Goal: Check status: Check status

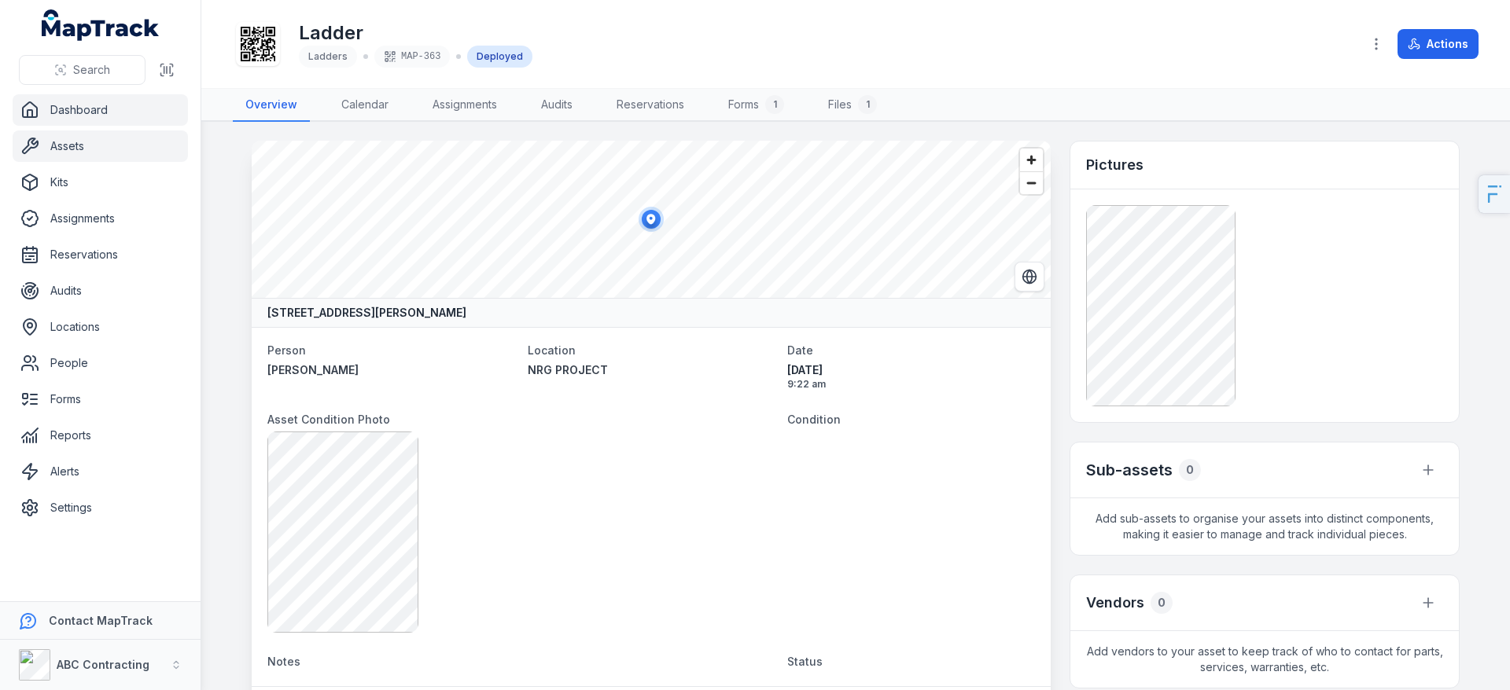
click at [84, 117] on link "Dashboard" at bounding box center [100, 109] width 175 height 31
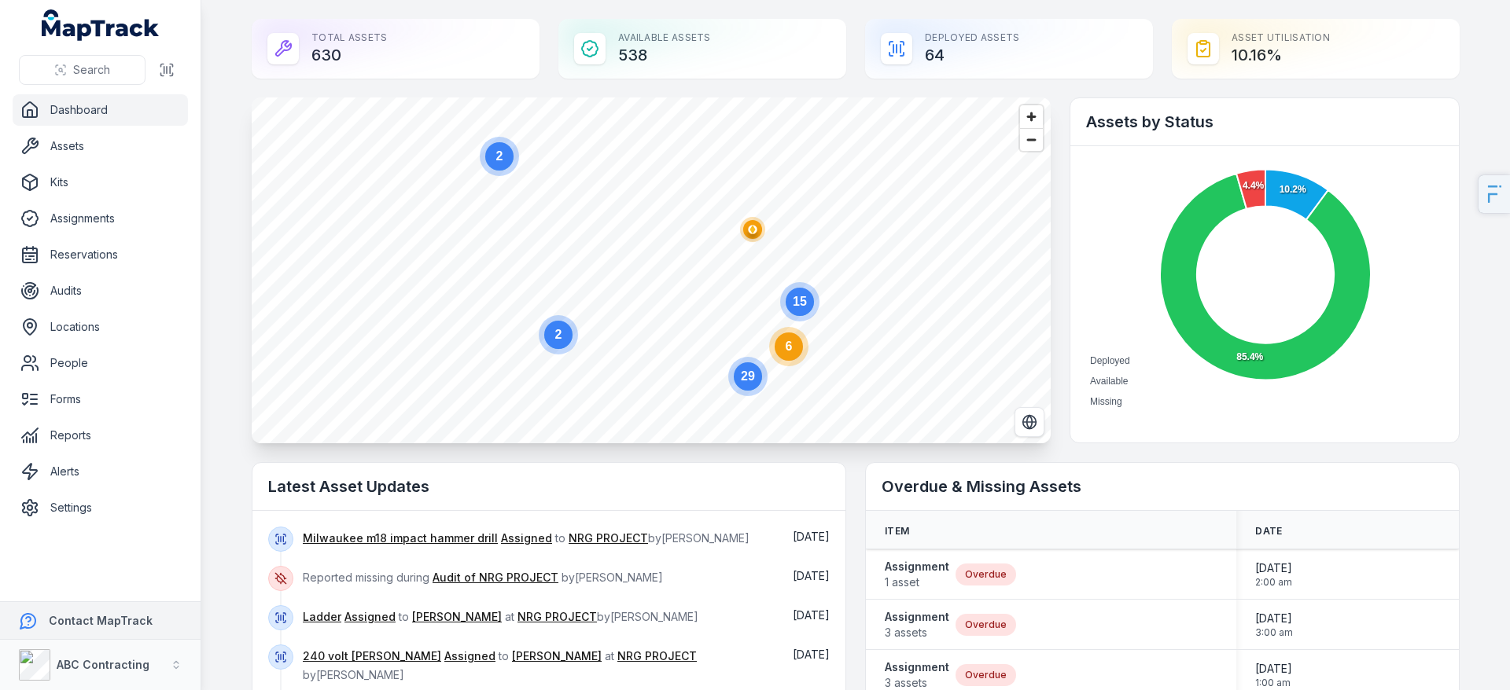
click at [89, 631] on button "Contact MapTrack" at bounding box center [100, 621] width 201 height 38
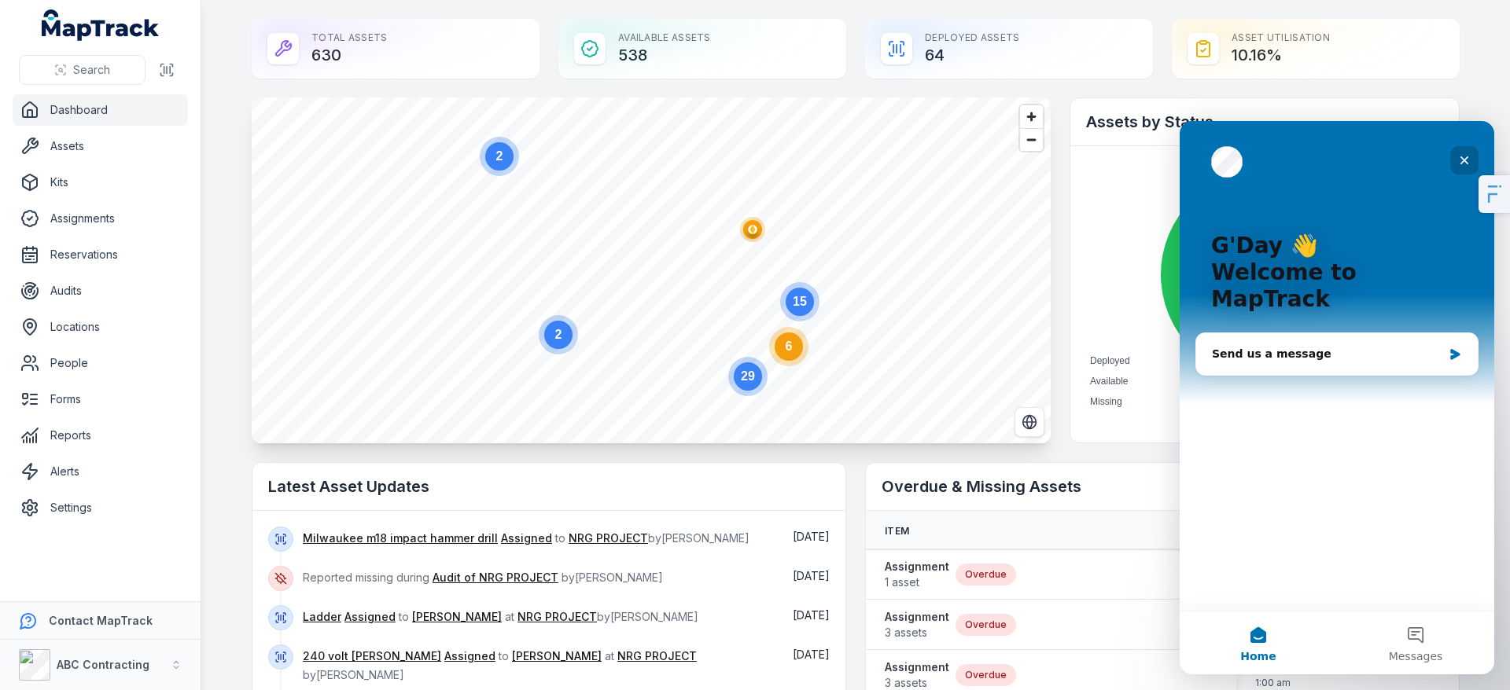
click at [1470, 155] on icon "Close" at bounding box center [1464, 160] width 13 height 13
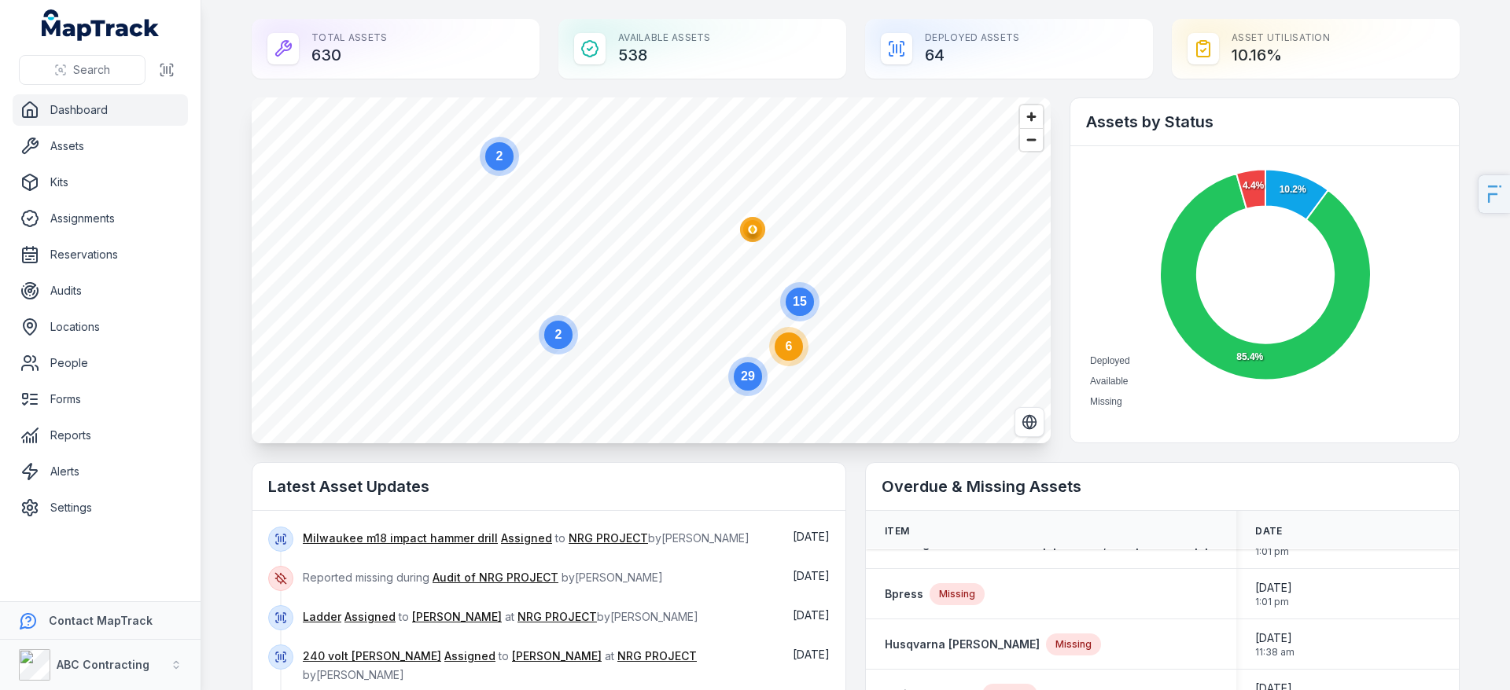
scroll to position [9, 0]
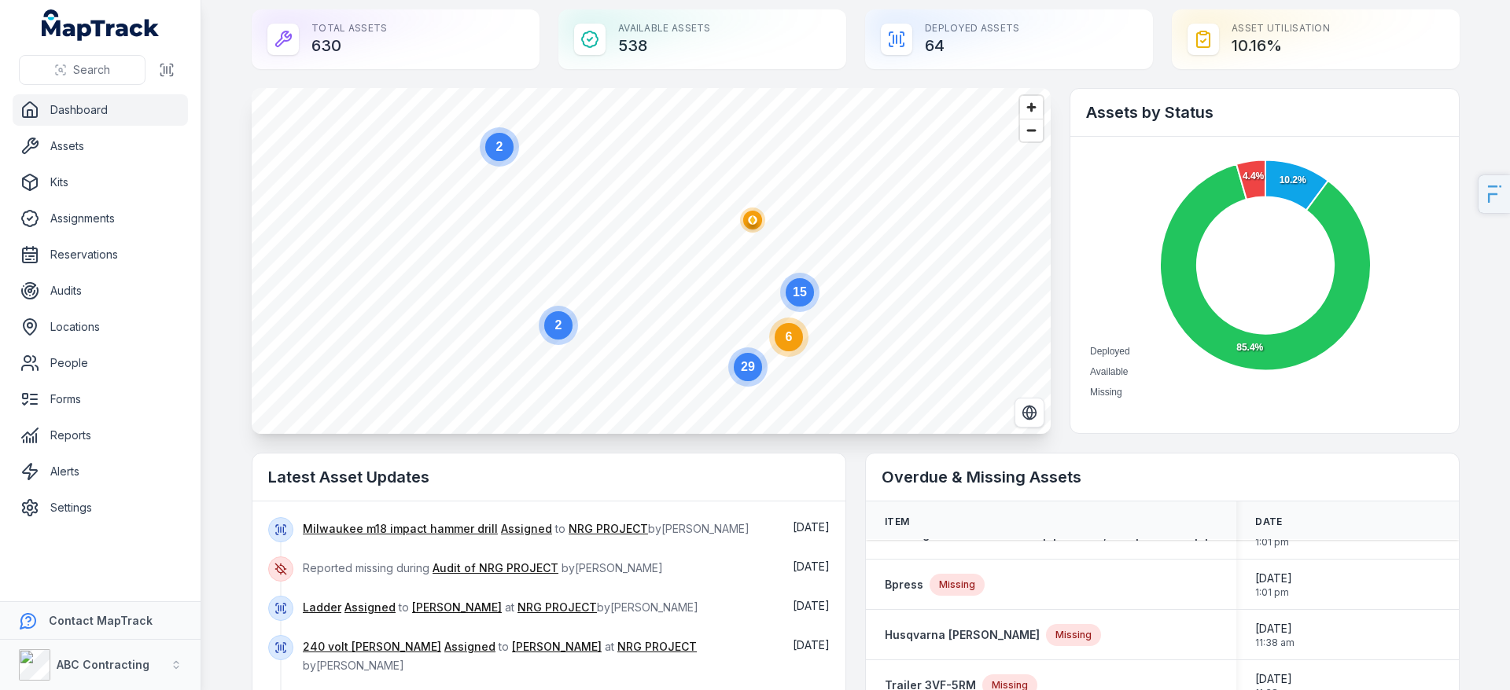
click at [788, 335] on circle at bounding box center [789, 337] width 28 height 28
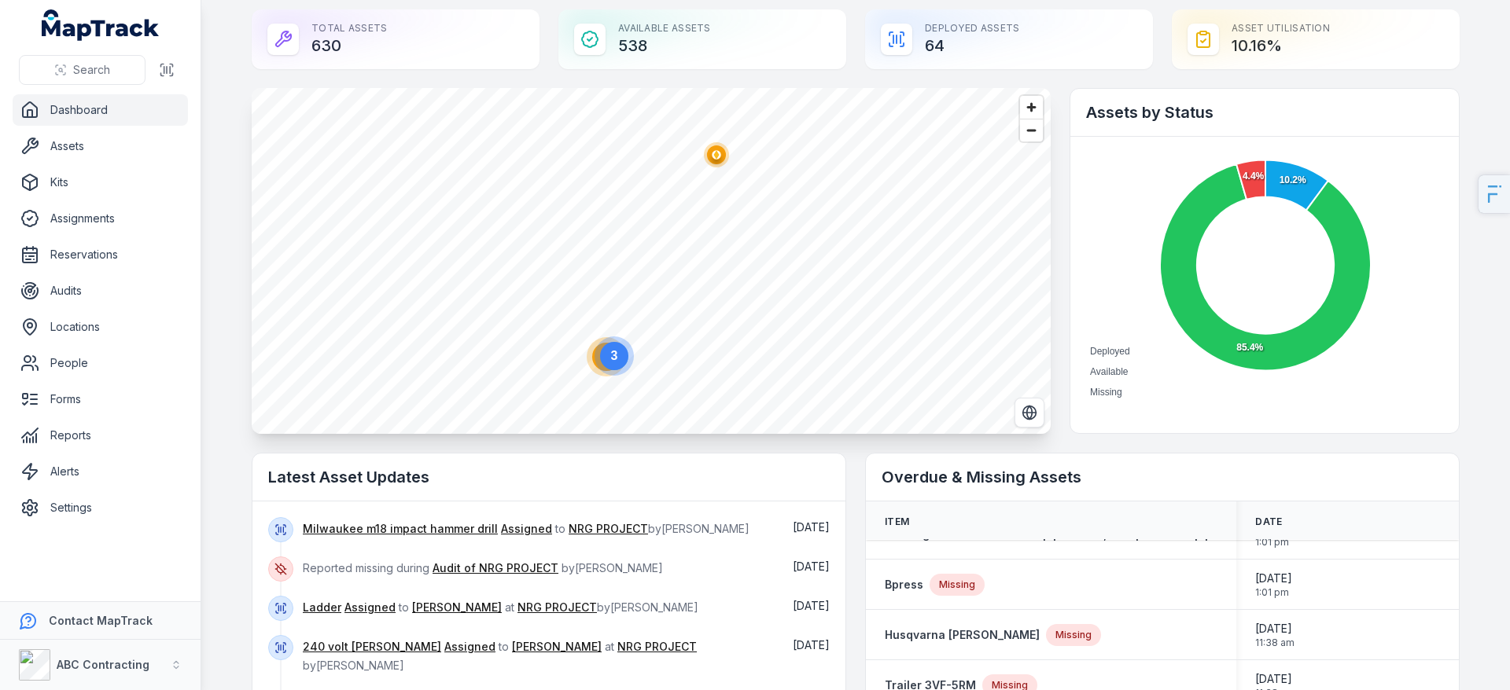
click at [713, 160] on ellipse "button" at bounding box center [716, 154] width 19 height 19
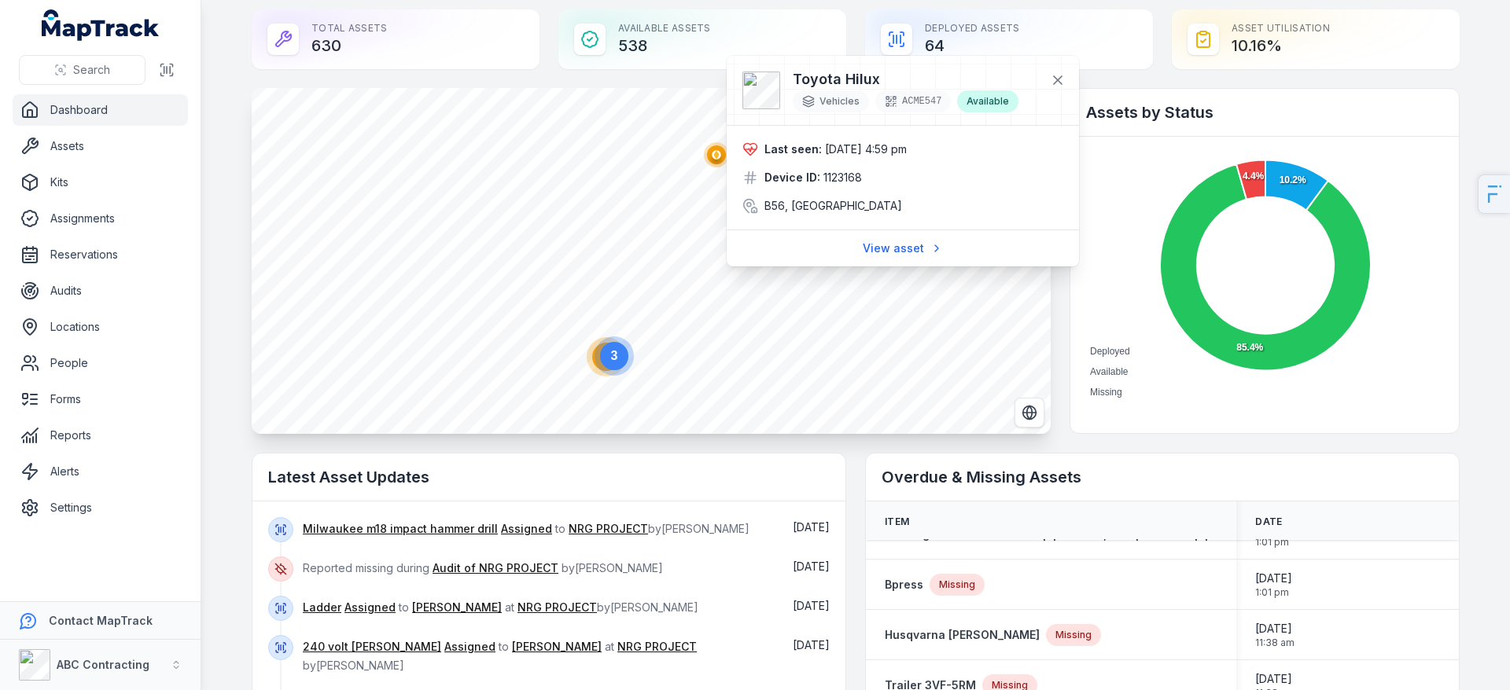
drag, startPoint x: 830, startPoint y: 149, endPoint x: 999, endPoint y: 148, distance: 168.3
click at [993, 148] on div "Last seen: 12/12/2024 4:59 pm" at bounding box center [902, 150] width 321 height 16
click at [999, 148] on div "Last seen: 12/12/2024 4:59 pm" at bounding box center [902, 150] width 321 height 16
click at [611, 354] on text "3" at bounding box center [614, 355] width 7 height 13
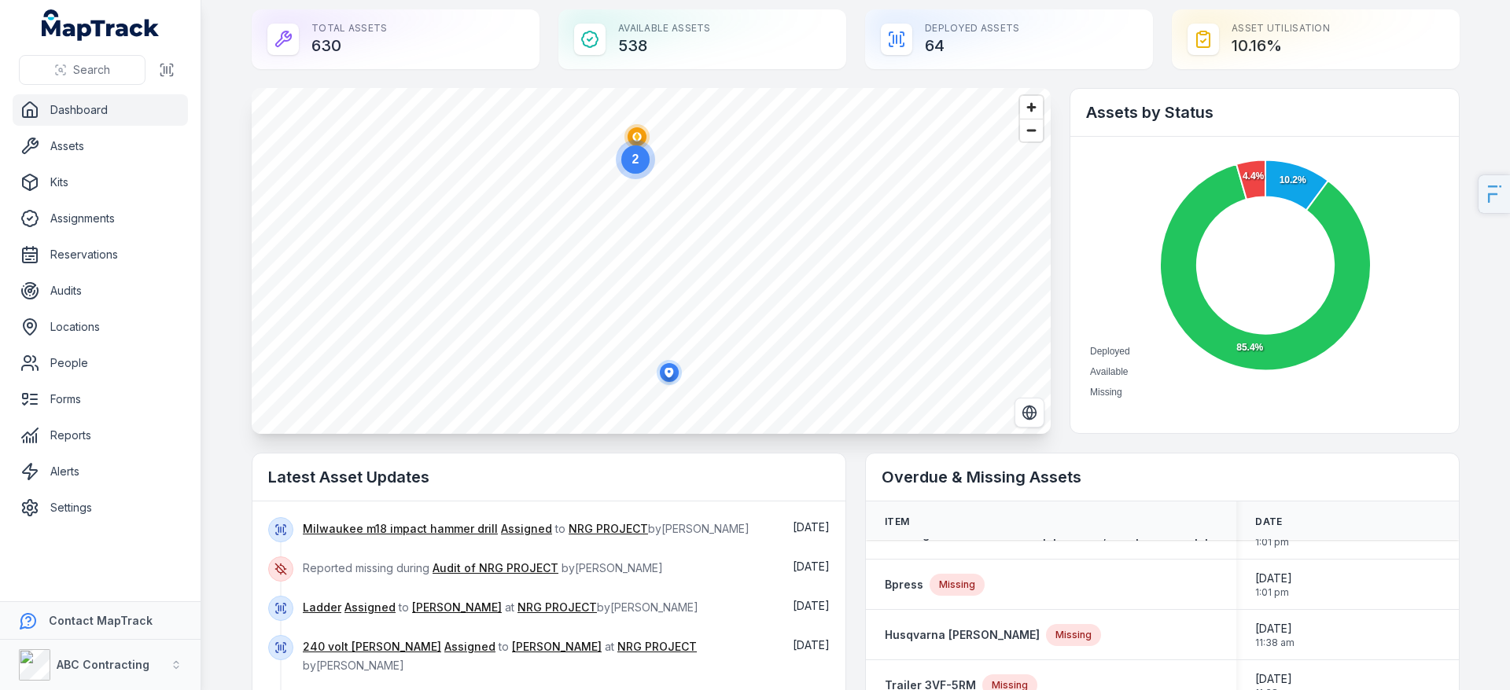
click at [629, 138] on icon "2" at bounding box center [635, 159] width 47 height 47
click at [657, 264] on circle "button" at bounding box center [658, 263] width 3 height 3
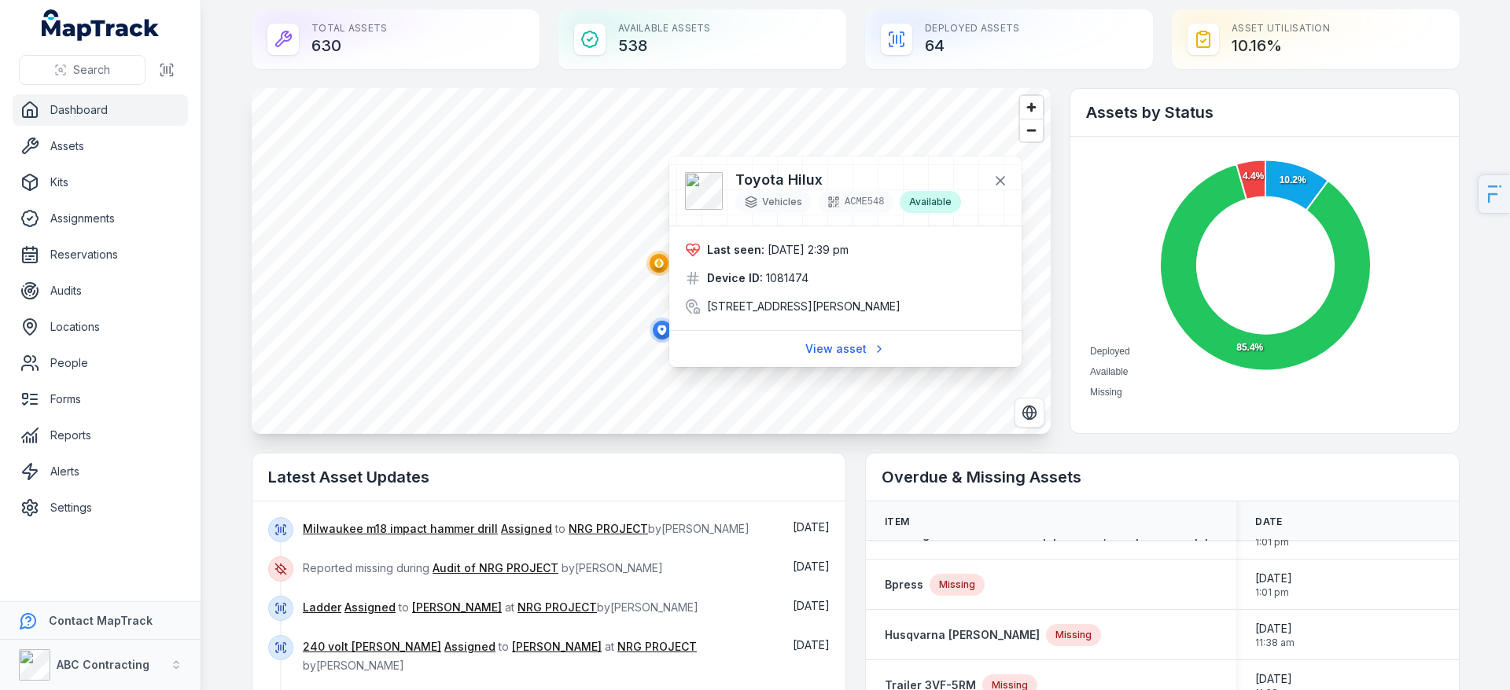
click at [848, 250] on span "27/08/2025 2:39 pm" at bounding box center [807, 249] width 81 height 13
click at [955, 267] on div "Last seen: 27/08/2025 2:39 pm Device ID: 1081474 23-25 O'Connell Street, Sydney…" at bounding box center [845, 278] width 321 height 72
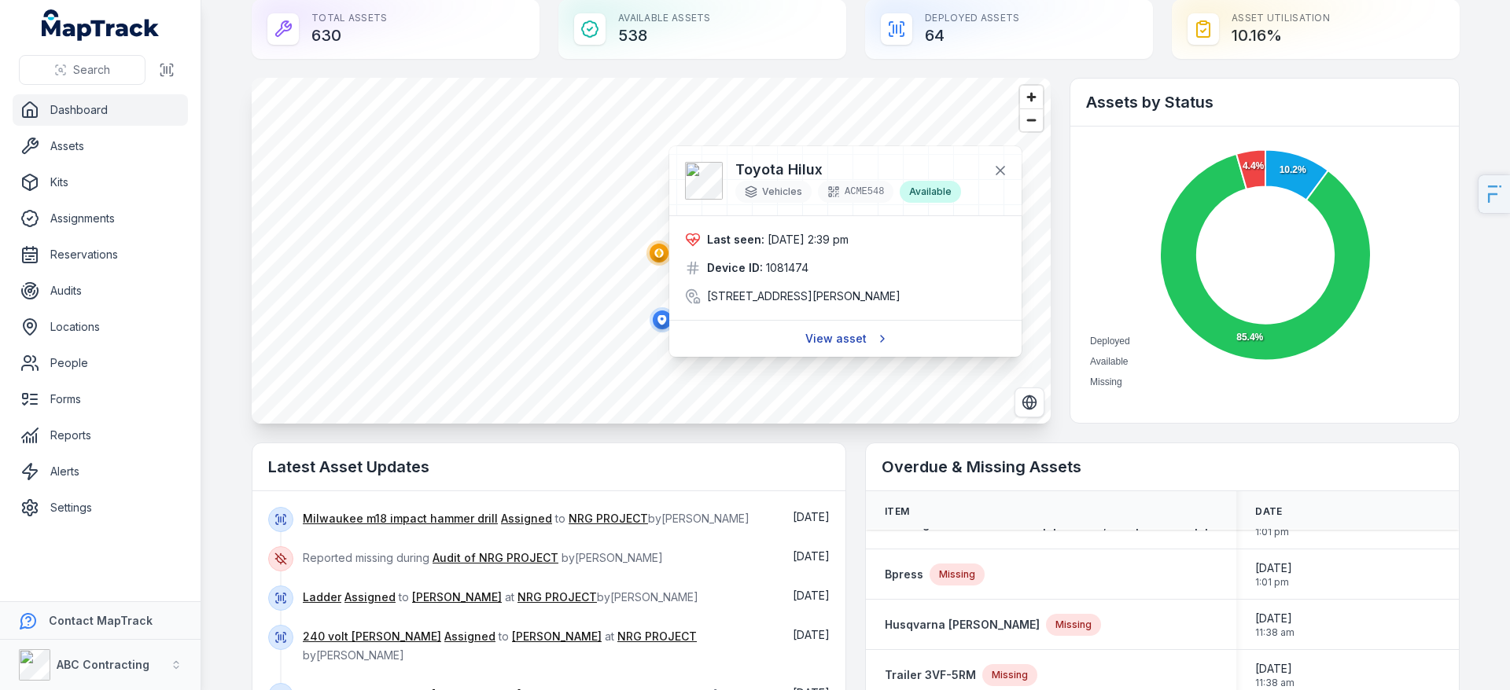
click at [814, 346] on link "View asset" at bounding box center [845, 339] width 101 height 30
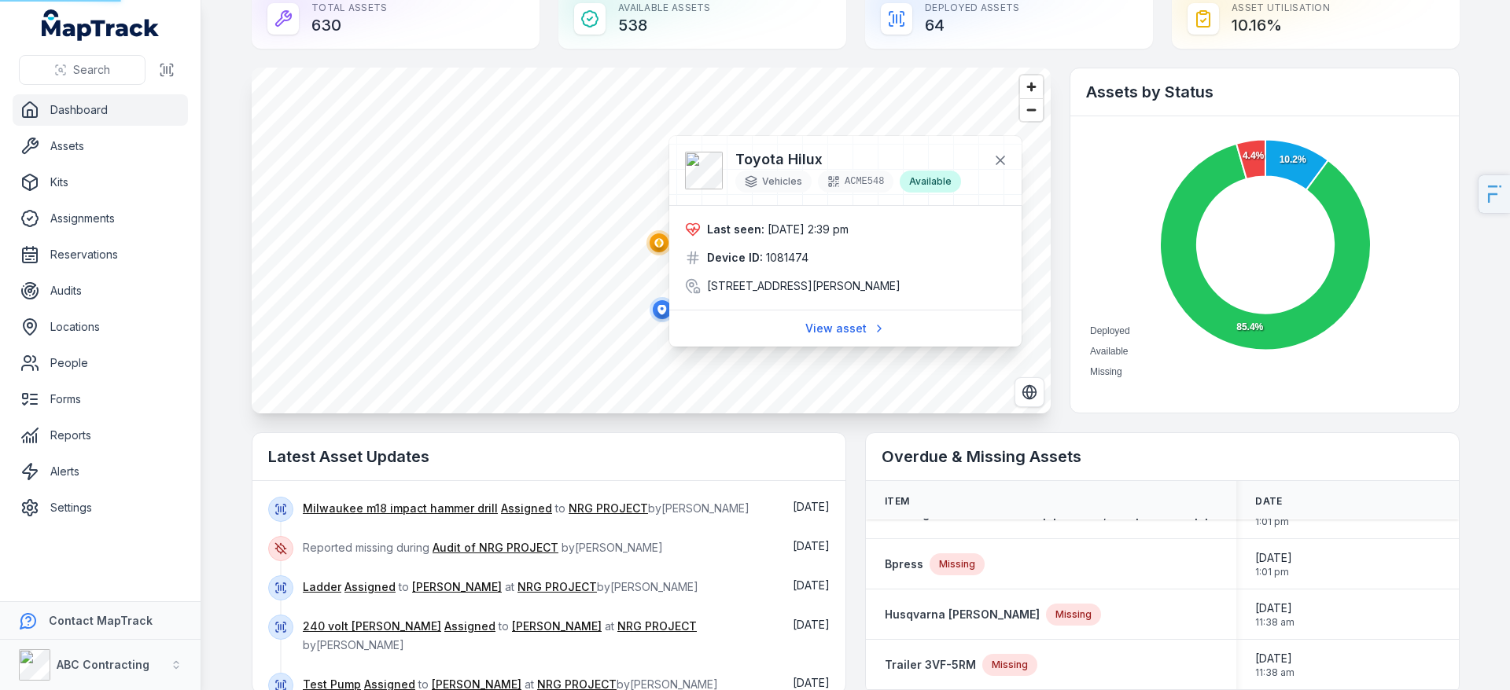
scroll to position [40, 0]
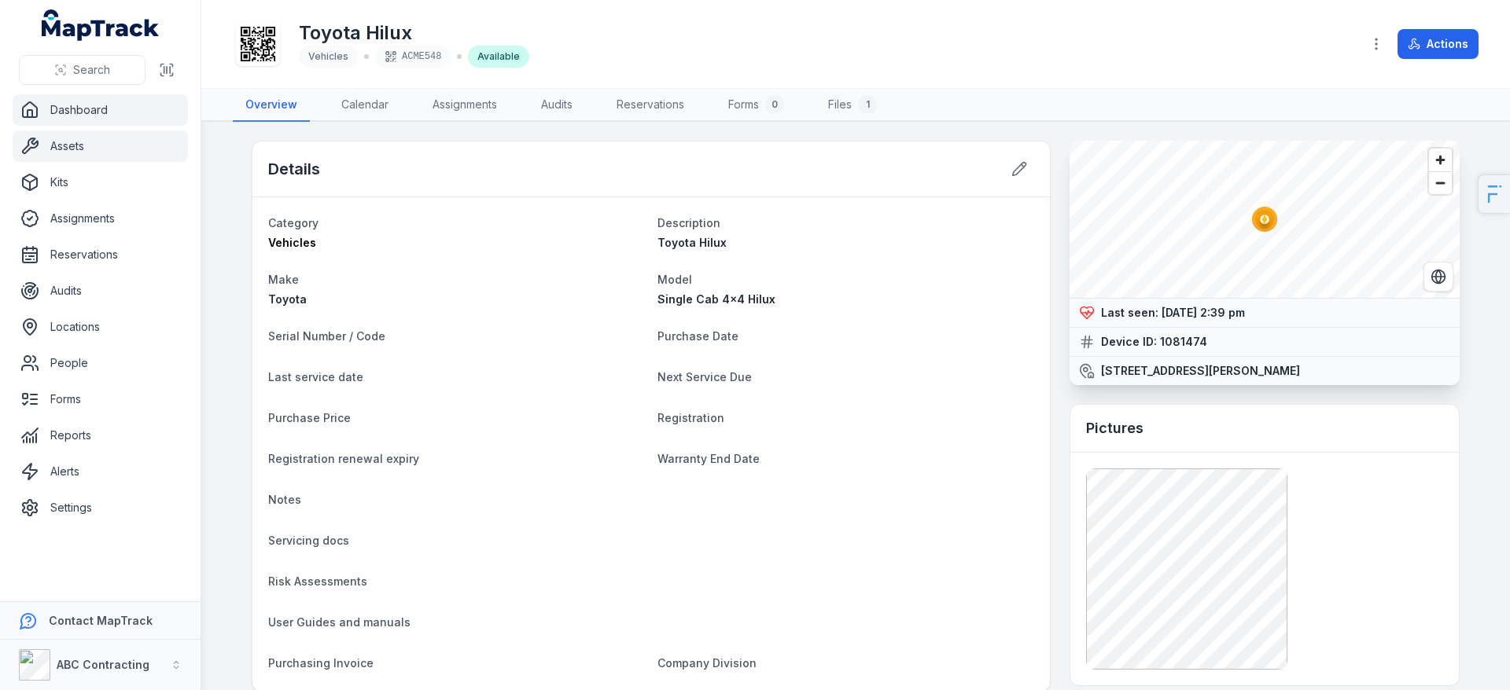
click at [120, 116] on link "Dashboard" at bounding box center [100, 109] width 175 height 31
